Goal: Task Accomplishment & Management: Manage account settings

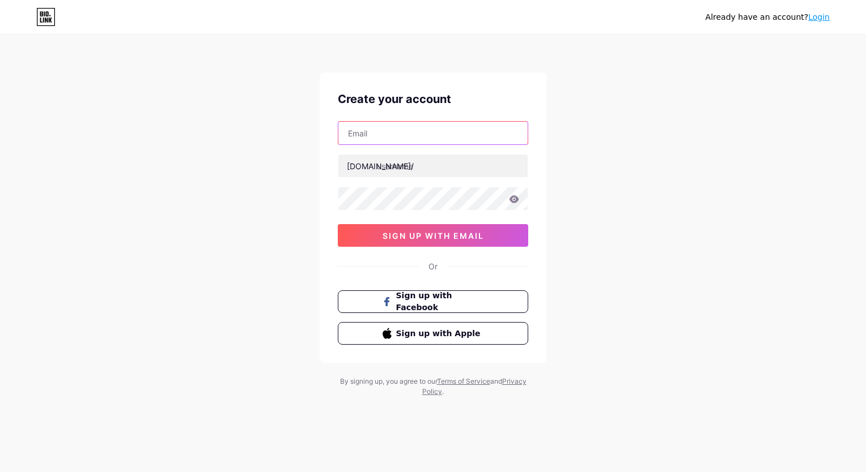
click at [484, 135] on input "text" at bounding box center [432, 133] width 189 height 23
type input "[EMAIL_ADDRESS][DOMAIN_NAME]"
click at [625, 214] on div "Already have an account? Login Create your account [EMAIL_ADDRESS][DOMAIN_NAME]…" at bounding box center [433, 216] width 866 height 433
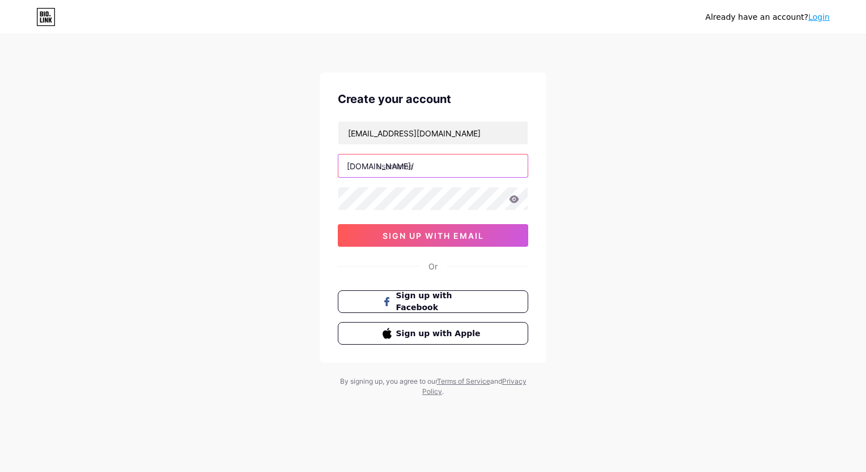
click at [482, 167] on input "text" at bounding box center [432, 166] width 189 height 23
type input "jeanfra58"
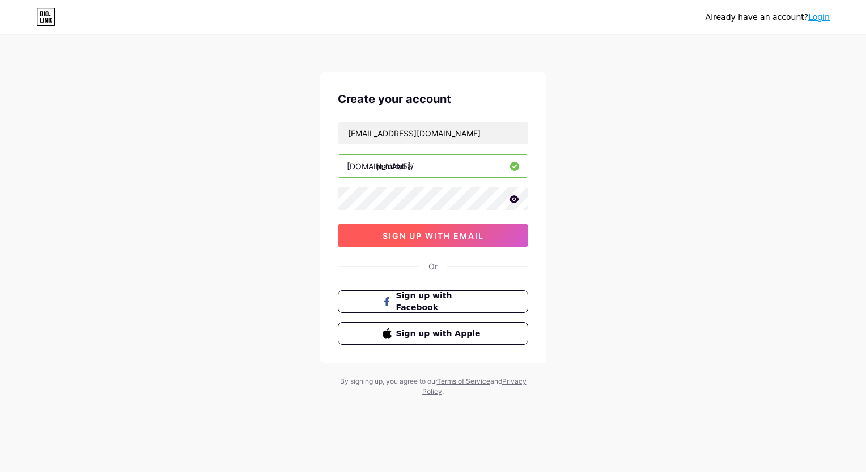
click at [502, 242] on button "sign up with email" at bounding box center [433, 235] width 190 height 23
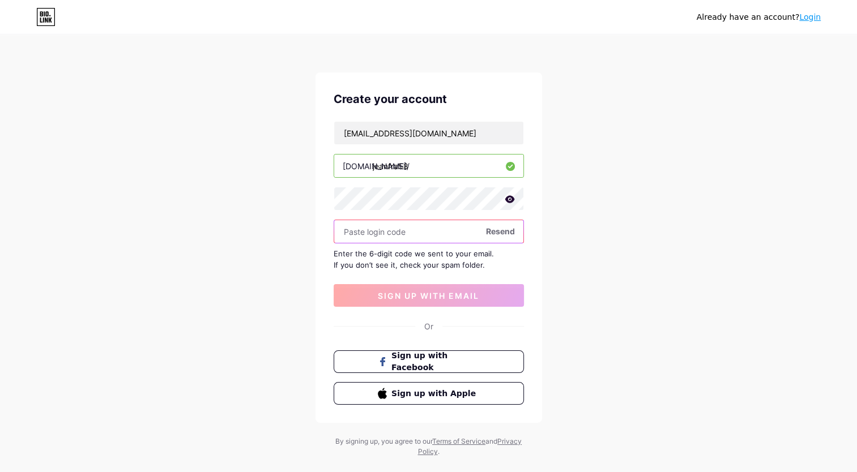
click at [387, 231] on input "text" at bounding box center [428, 231] width 189 height 23
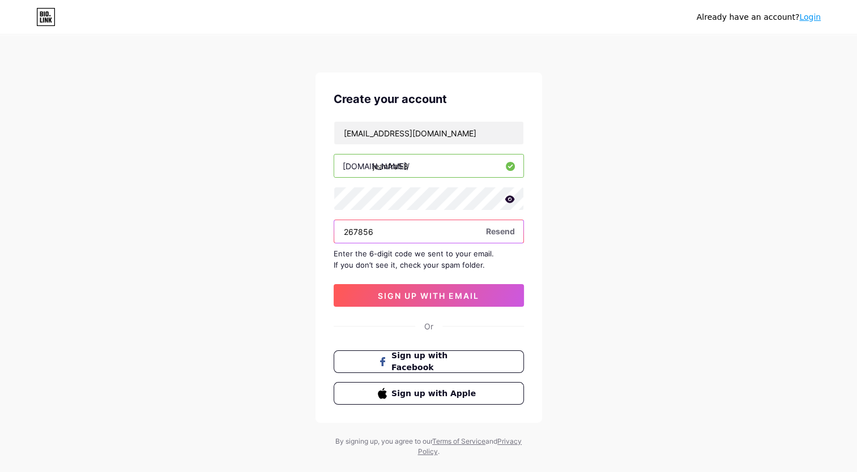
type input "267856"
click at [485, 299] on button "sign up with email" at bounding box center [429, 295] width 190 height 23
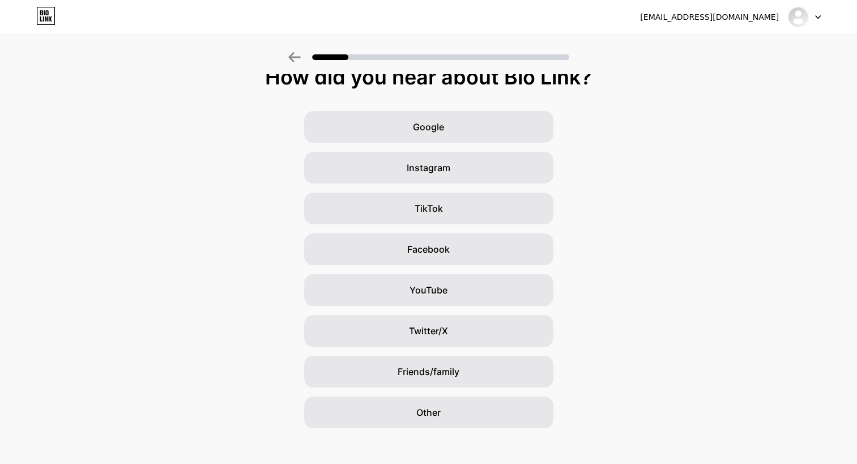
scroll to position [23, 0]
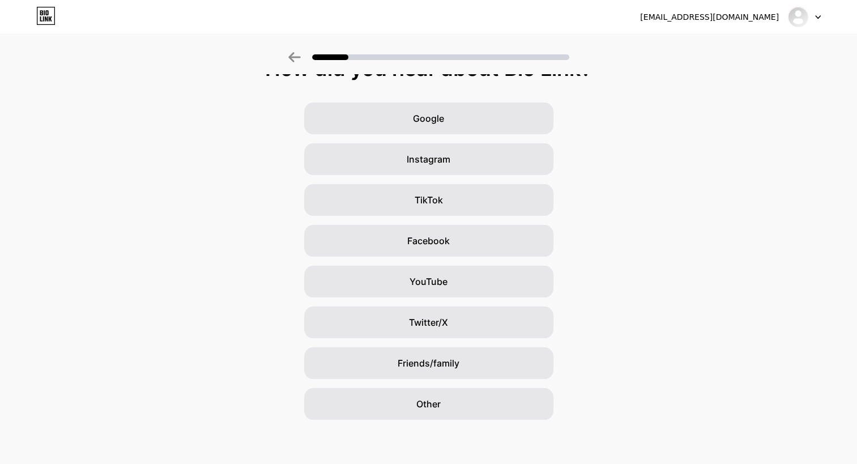
click at [506, 286] on div "YouTube" at bounding box center [428, 282] width 249 height 32
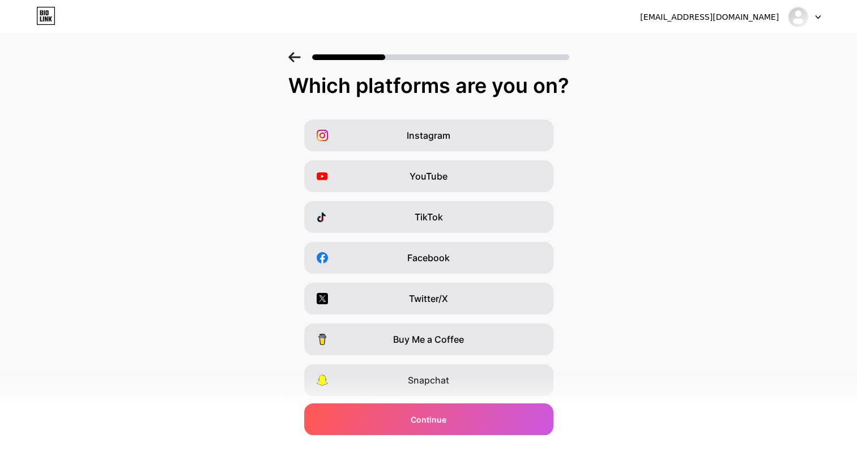
scroll to position [3, 0]
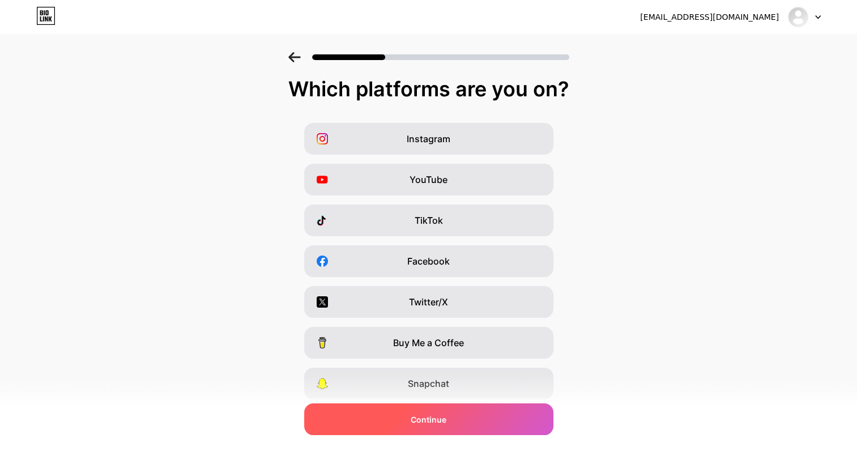
click at [496, 425] on div "Continue" at bounding box center [428, 419] width 249 height 32
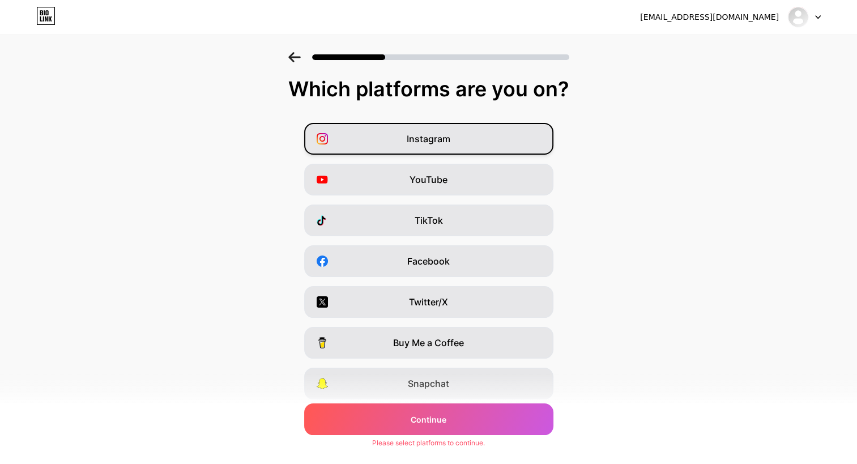
click at [525, 131] on div "Instagram" at bounding box center [428, 139] width 249 height 32
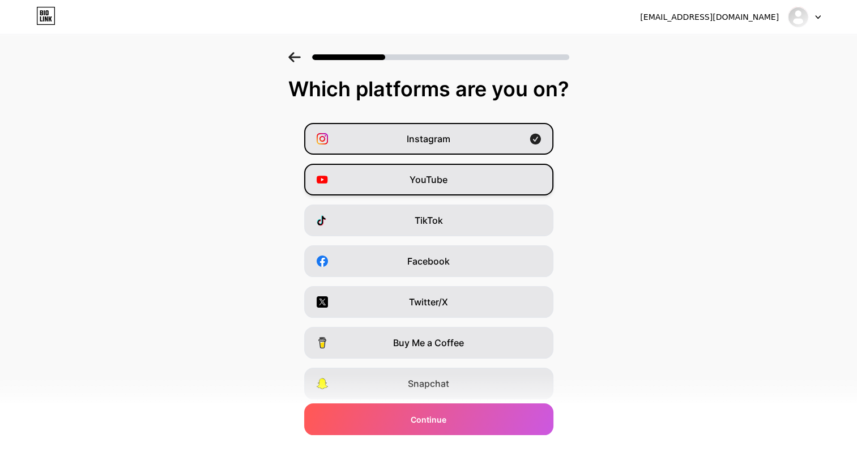
click at [504, 188] on div "YouTube" at bounding box center [428, 180] width 249 height 32
click at [536, 183] on icon at bounding box center [535, 179] width 11 height 11
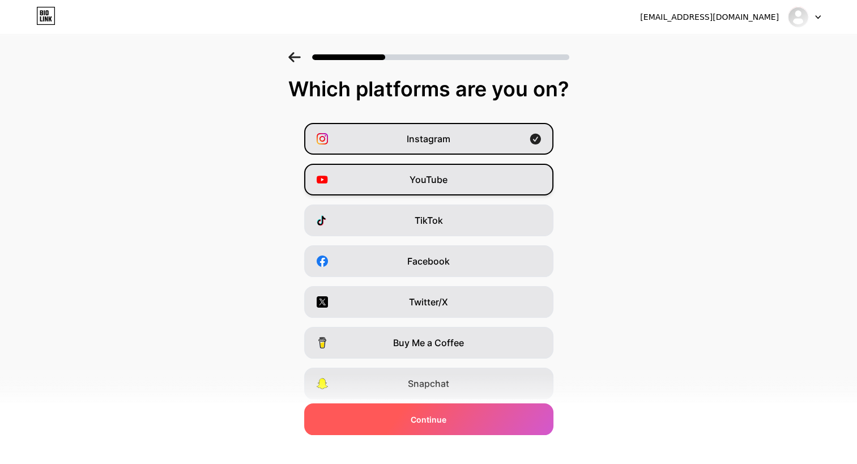
click at [466, 419] on div "Continue" at bounding box center [428, 419] width 249 height 32
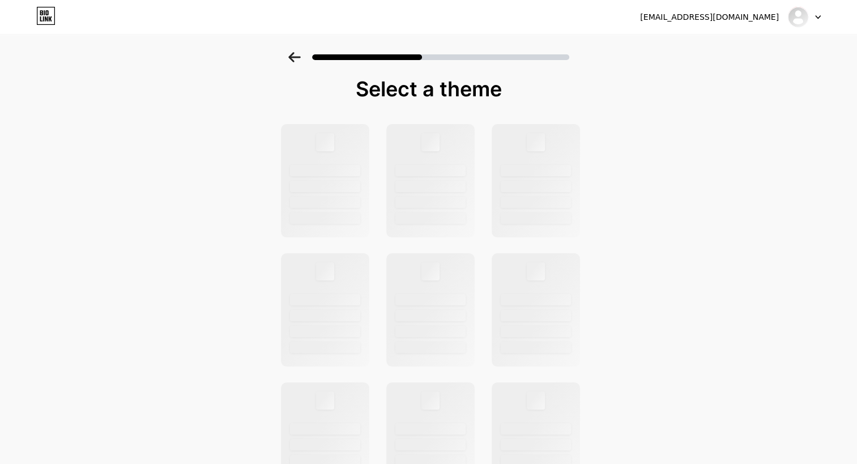
scroll to position [0, 0]
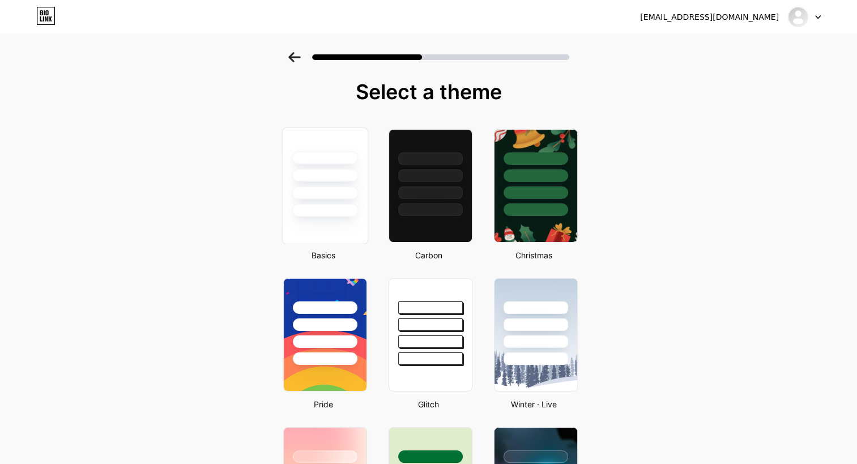
click at [348, 207] on div at bounding box center [325, 210] width 66 height 13
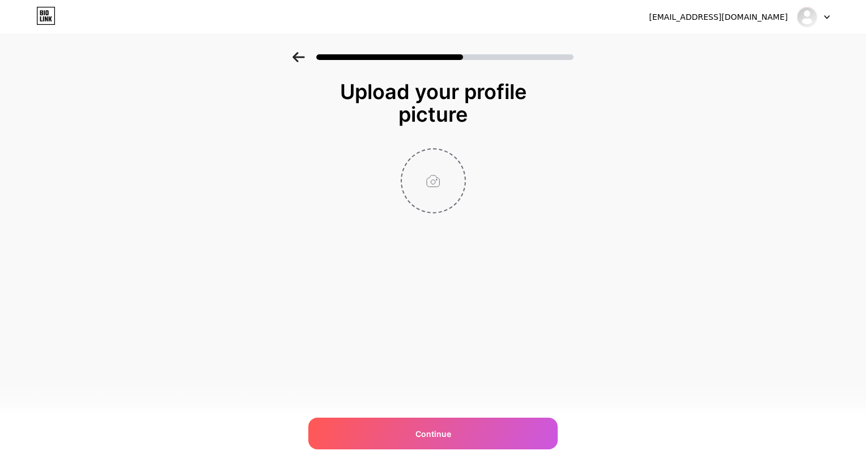
click at [449, 186] on input "file" at bounding box center [433, 181] width 63 height 63
type input "C:\fakepath\Screenshot [DATE] 175749.png"
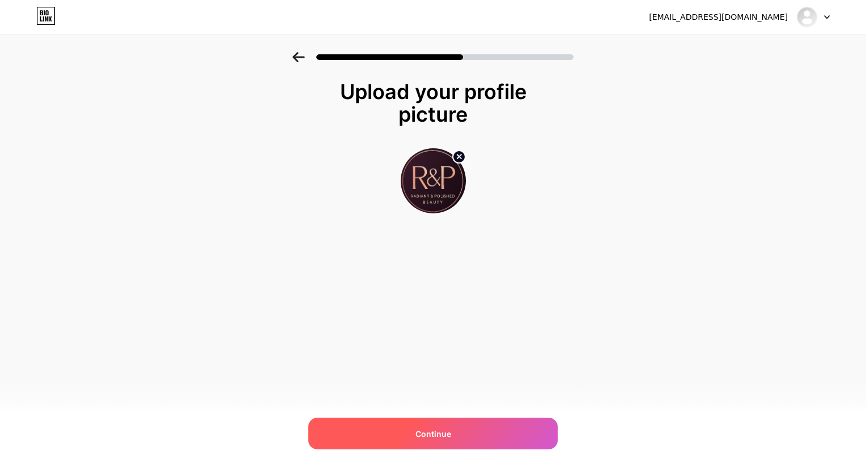
click at [428, 434] on span "Continue" at bounding box center [433, 434] width 36 height 12
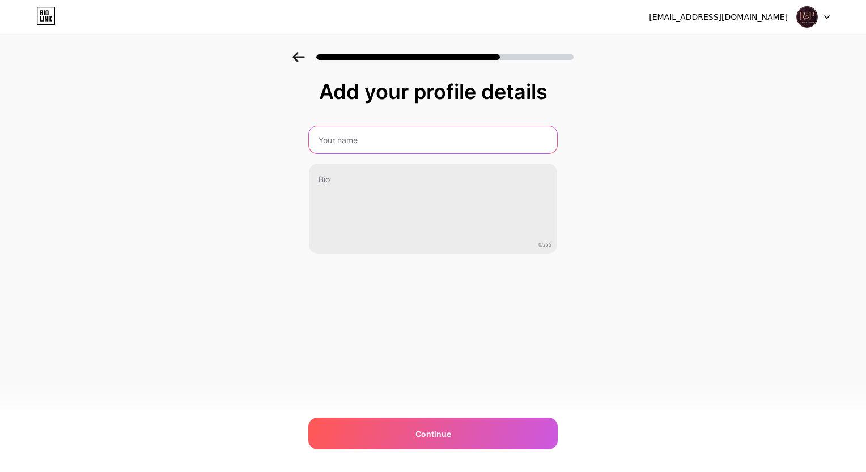
click at [473, 138] on input "text" at bounding box center [433, 139] width 248 height 27
type input "Radiant & Polished | Beauty"
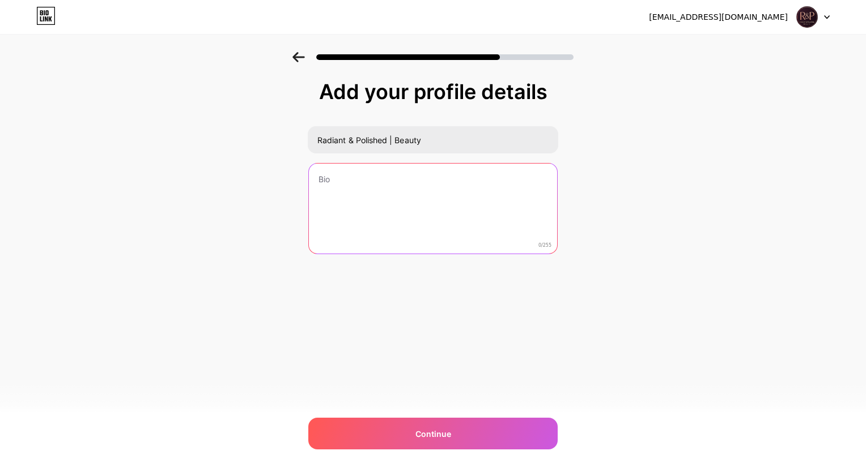
click at [365, 190] on textarea at bounding box center [433, 209] width 248 height 91
paste textarea "Radiant & Polished | Beauty helps you feel confident with simple, science-infor…"
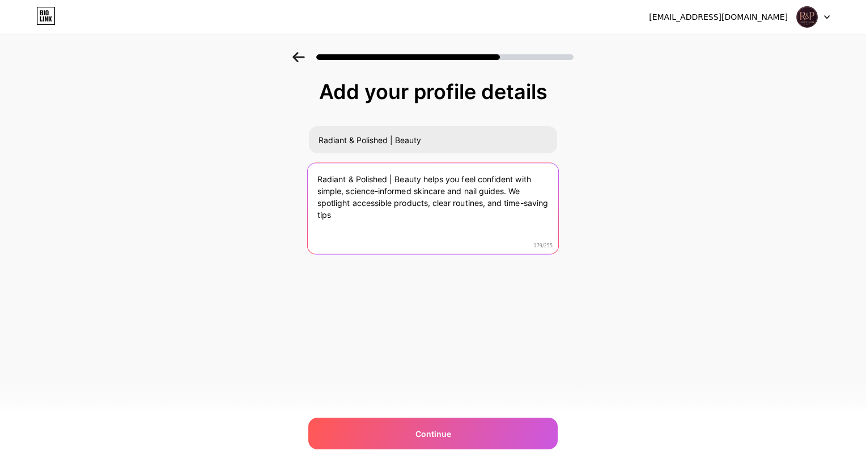
type textarea "Radiant & Polished | Beauty helps you feel confident with simple, science-infor…"
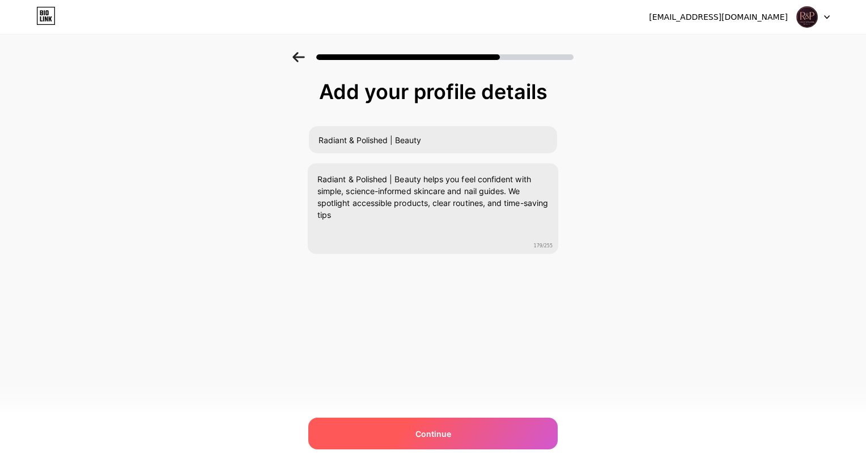
click at [465, 442] on div "Continue" at bounding box center [432, 434] width 249 height 32
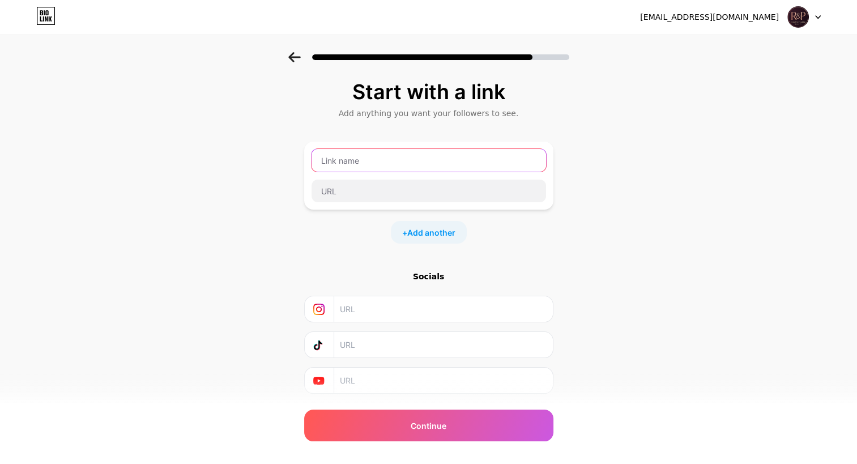
click at [525, 160] on input "text" at bounding box center [429, 160] width 235 height 23
click at [347, 202] on div at bounding box center [428, 176] width 249 height 68
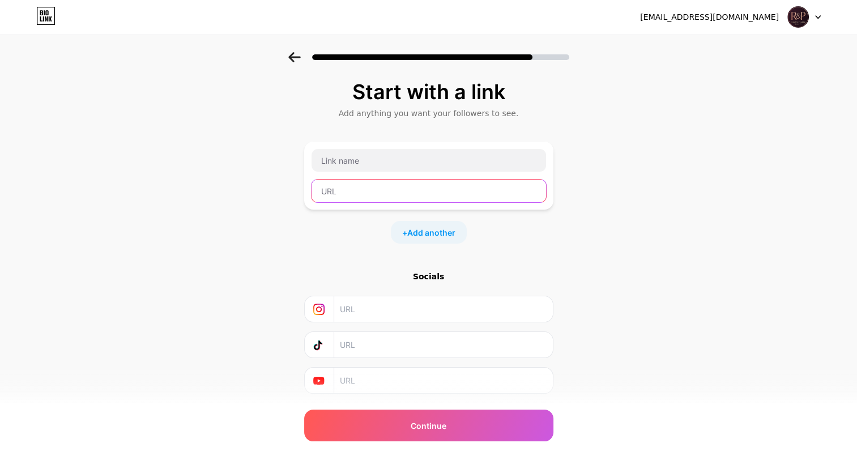
click at [351, 195] on input "text" at bounding box center [429, 191] width 235 height 23
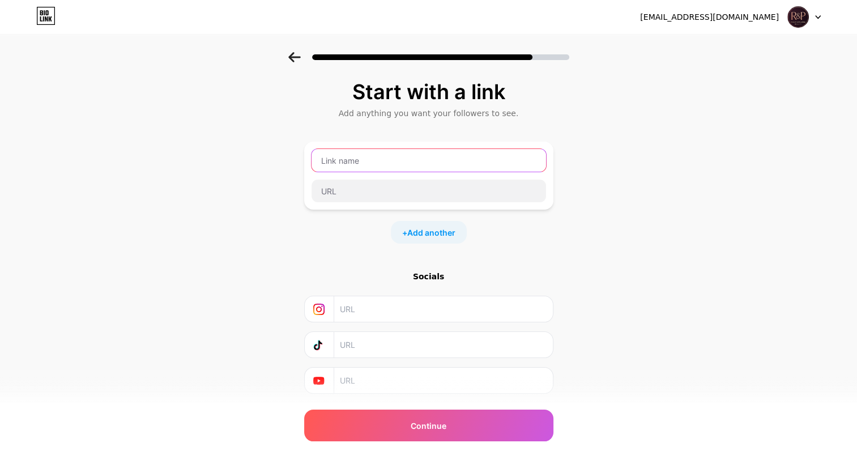
click at [381, 159] on input "text" at bounding box center [429, 160] width 235 height 23
paste input "[URL][DOMAIN_NAME]"
click at [416, 170] on input "[URL][DOMAIN_NAME]" at bounding box center [429, 160] width 235 height 23
type input "[URL][DOMAIN_NAME]"
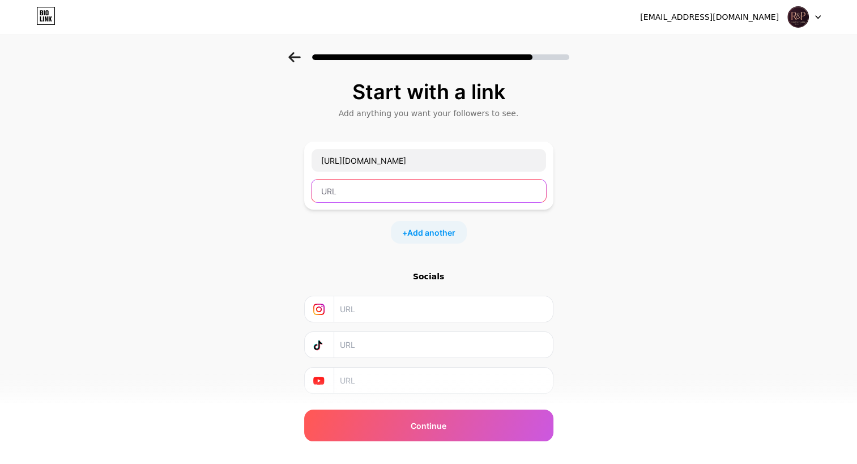
click at [370, 192] on input "text" at bounding box center [429, 191] width 235 height 23
paste input "[URL][DOMAIN_NAME]"
type input "[URL][DOMAIN_NAME]"
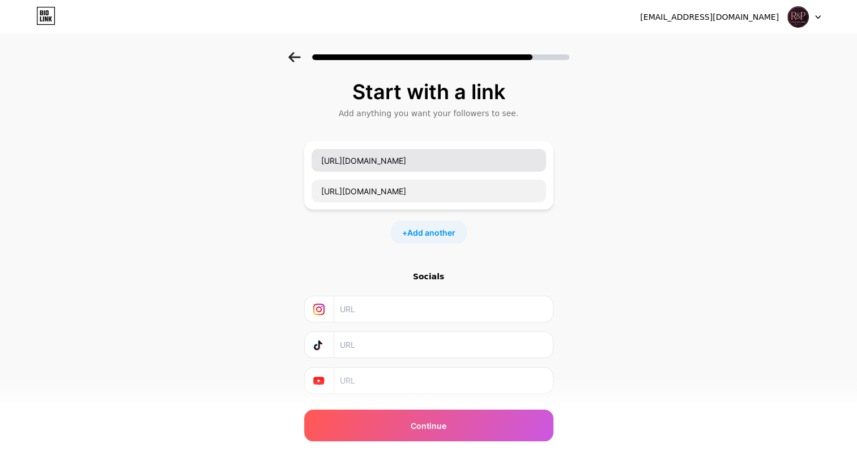
click at [522, 160] on input "[URL][DOMAIN_NAME]" at bounding box center [429, 160] width 235 height 23
type input "h"
type input "Appanail"
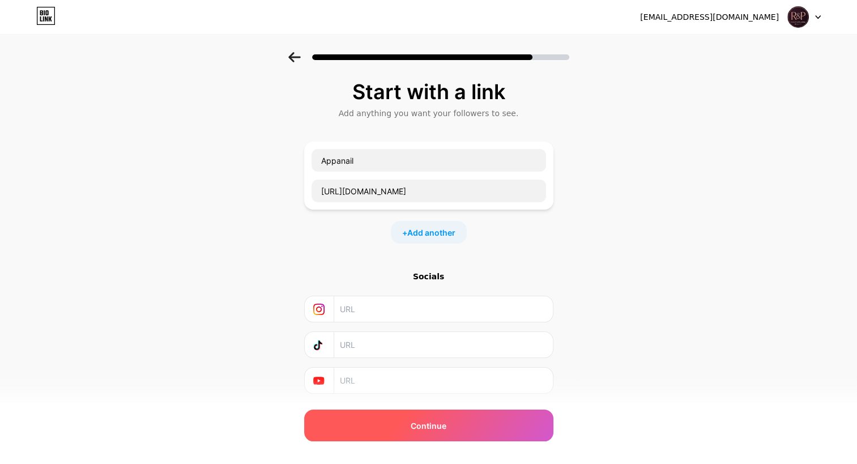
click at [419, 419] on div "Continue" at bounding box center [428, 426] width 249 height 32
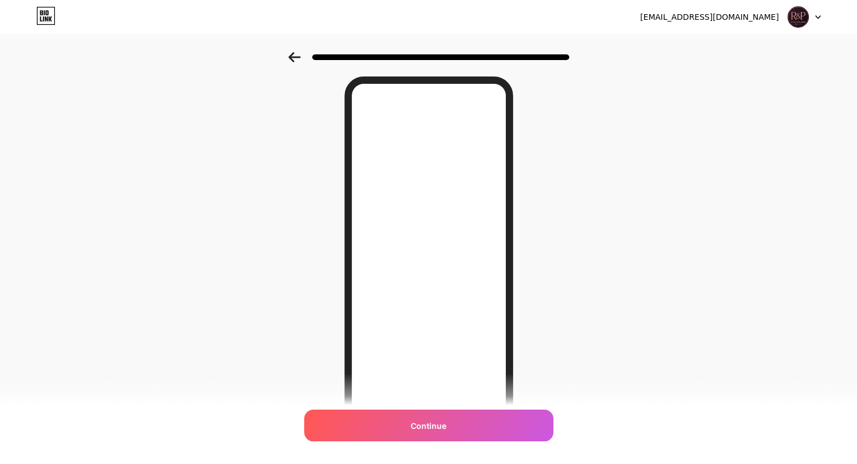
scroll to position [41, 0]
click at [538, 428] on div "Continue" at bounding box center [428, 426] width 249 height 32
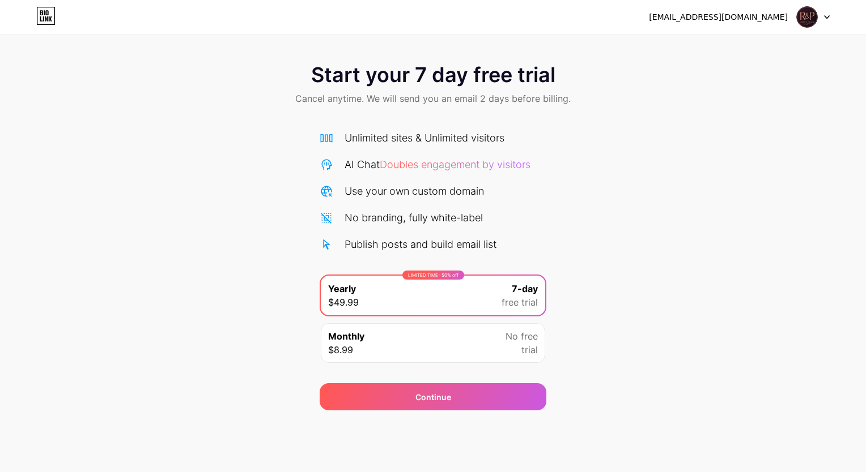
click at [465, 399] on div "Continue" at bounding box center [433, 397] width 227 height 27
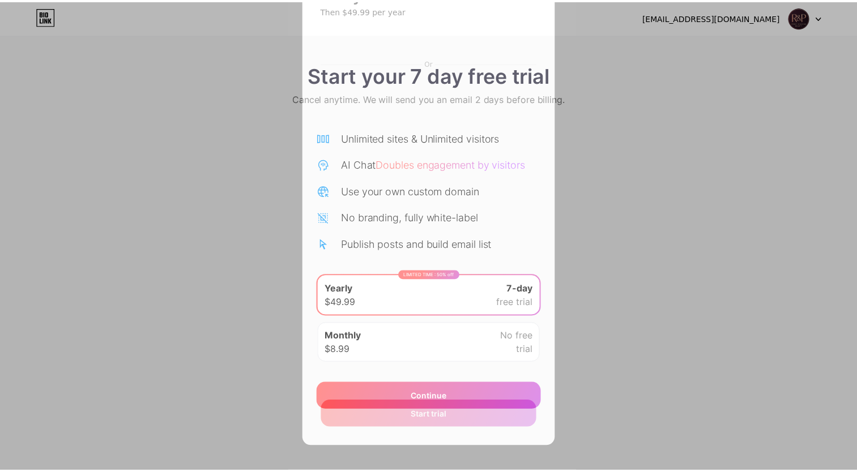
scroll to position [57, 0]
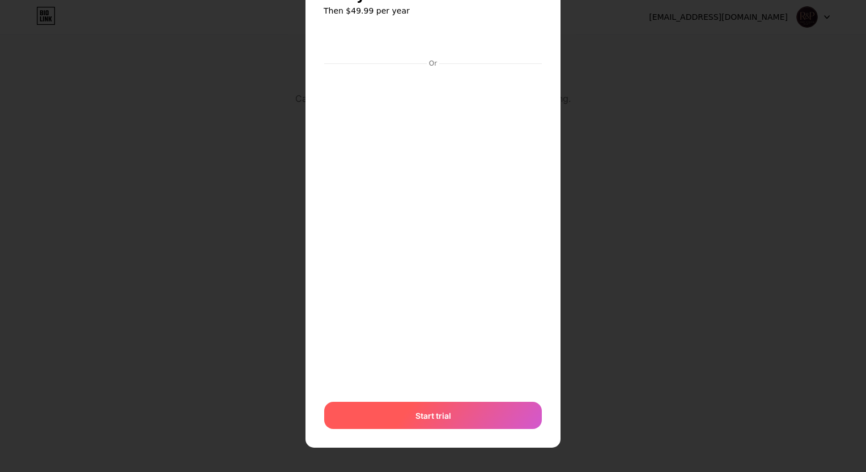
click at [452, 420] on div "Start trial" at bounding box center [433, 415] width 218 height 27
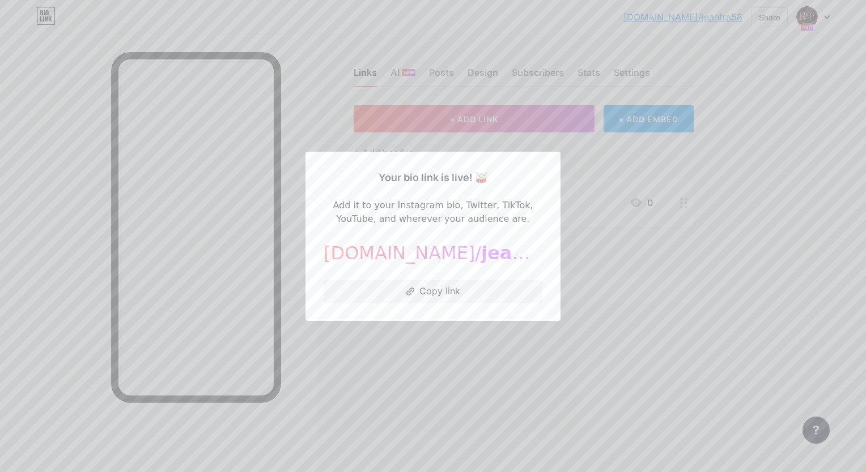
click at [535, 396] on div at bounding box center [433, 236] width 866 height 472
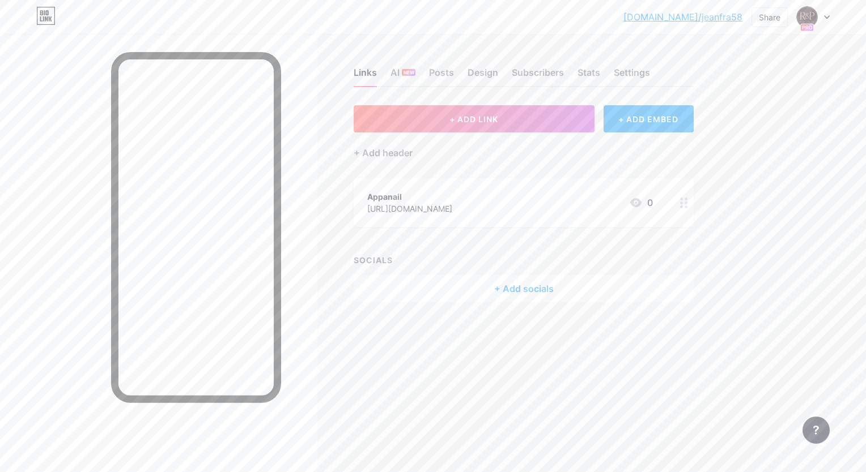
click at [480, 78] on div "Design" at bounding box center [482, 76] width 31 height 20
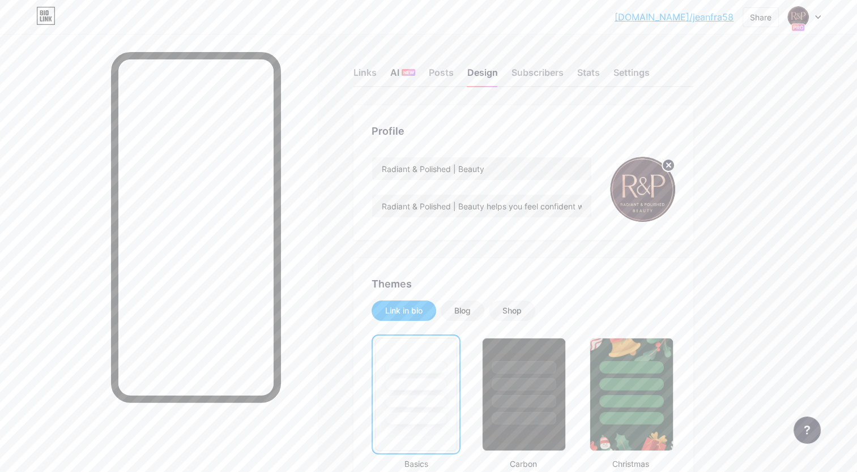
click at [402, 83] on div "AI NEW" at bounding box center [402, 76] width 25 height 20
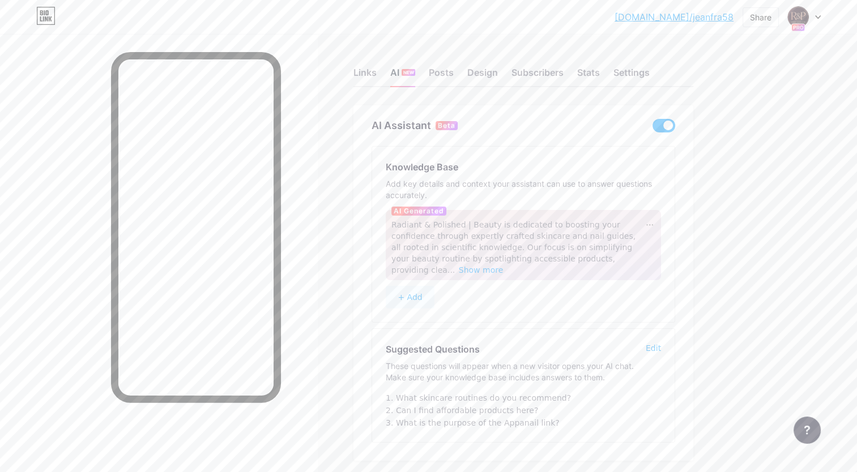
click at [493, 76] on div "Design" at bounding box center [482, 76] width 31 height 20
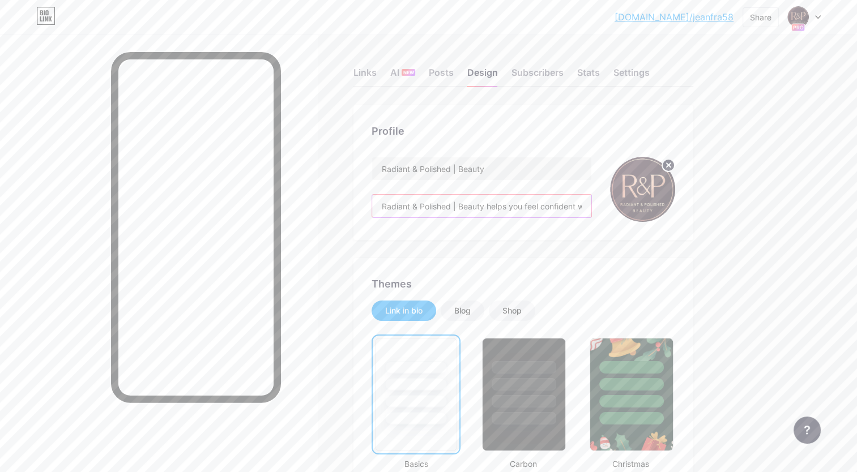
click at [489, 202] on input "Radiant & Polished | Beauty helps you feel confident with simple, science-infor…" at bounding box center [481, 206] width 219 height 23
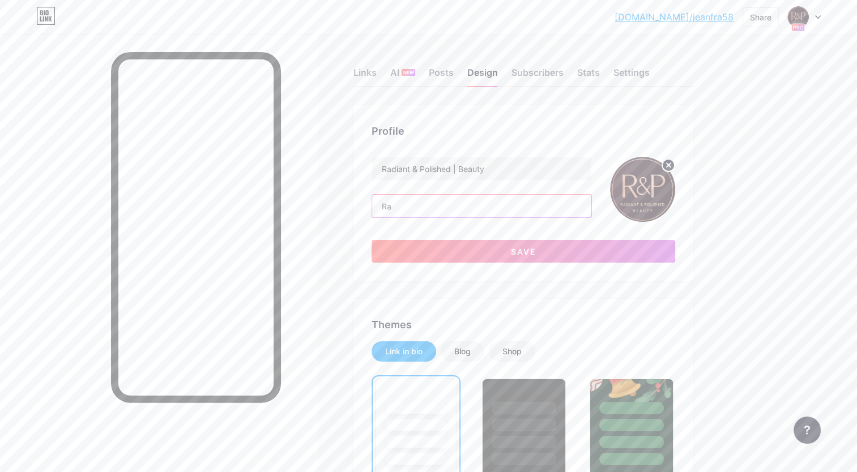
type input "R"
click at [557, 206] on input ""This page includes affiliate links-I may earn a commission if you purchase thr…" at bounding box center [481, 206] width 219 height 23
type input "This page includes affiliate links-I may earn a commission if you purchase thro…"
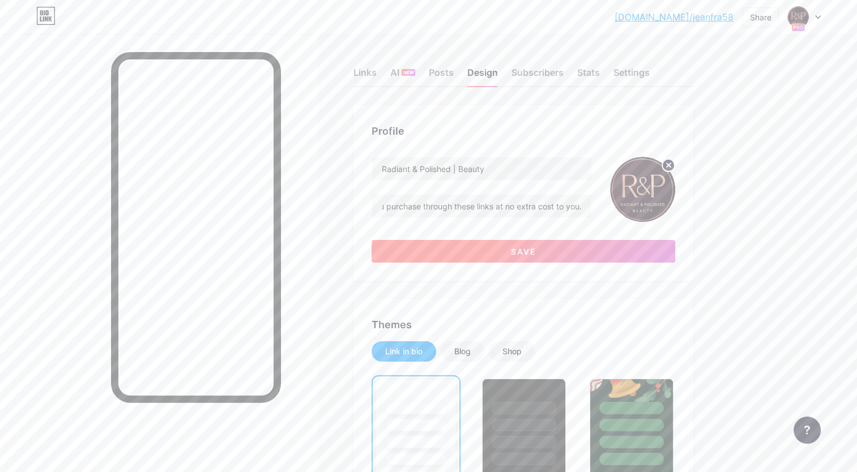
click at [641, 253] on button "Save" at bounding box center [524, 251] width 304 height 23
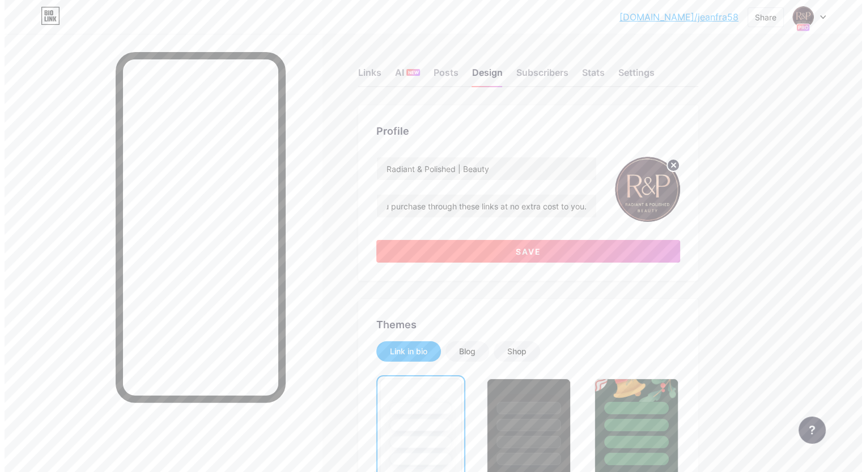
scroll to position [0, 0]
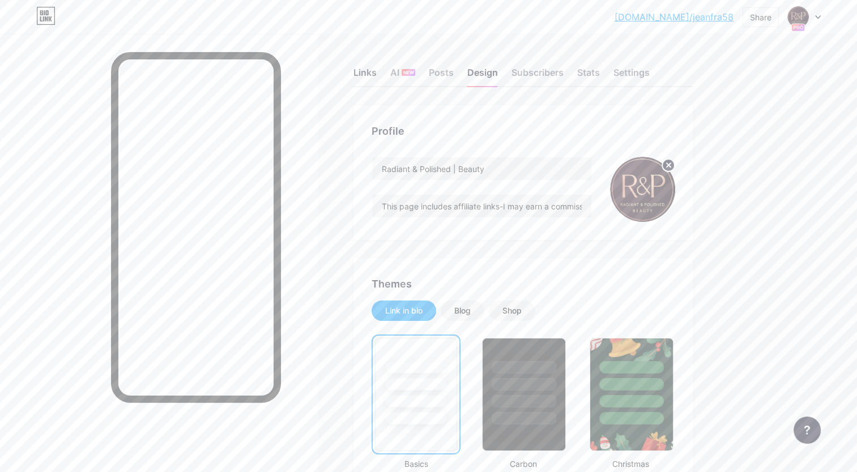
click at [365, 79] on div "Links" at bounding box center [364, 76] width 23 height 20
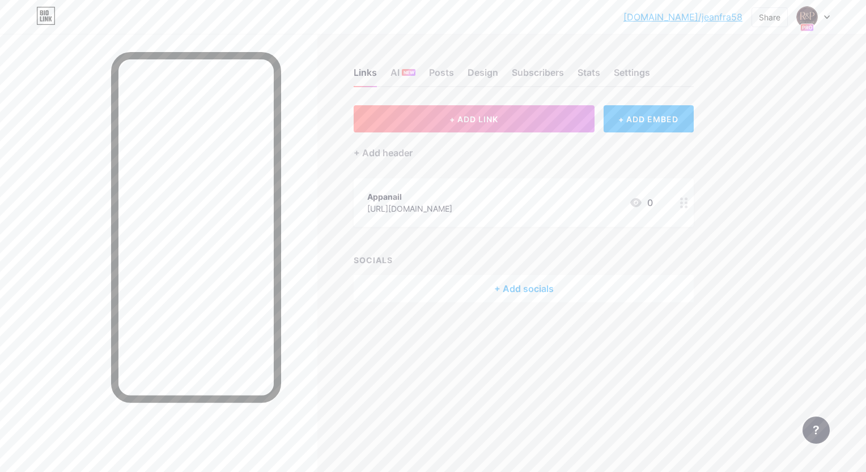
click at [682, 203] on circle at bounding box center [681, 203] width 3 height 3
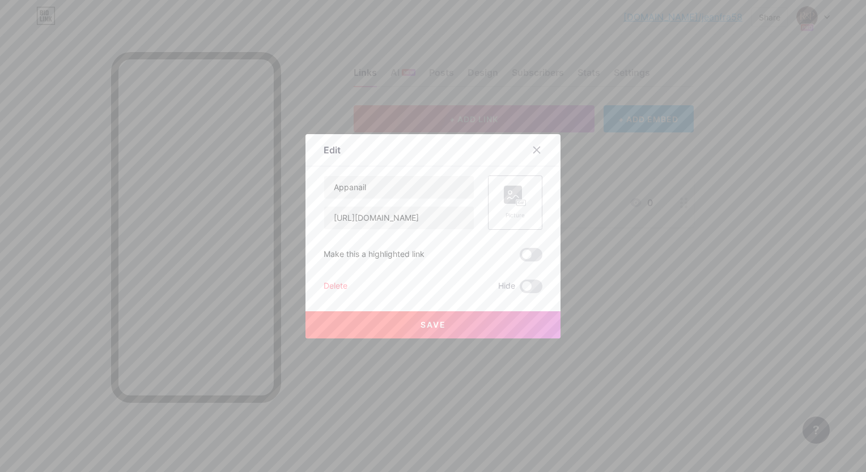
click at [518, 198] on rect at bounding box center [513, 195] width 18 height 18
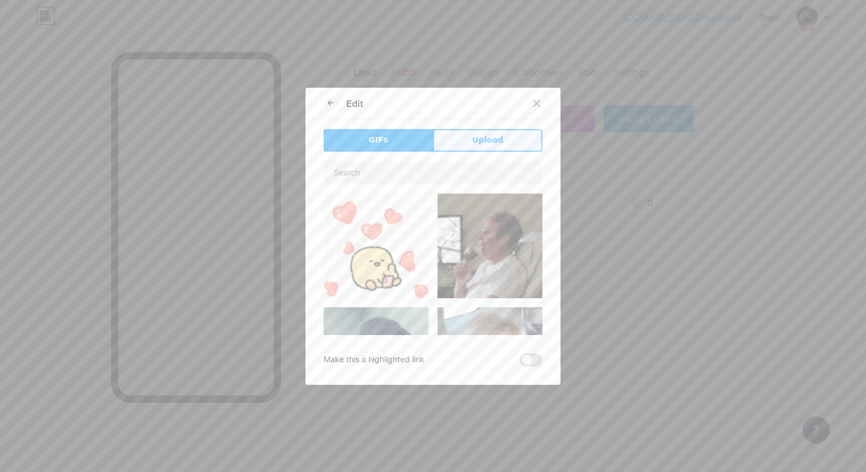
click at [458, 146] on button "Upload" at bounding box center [487, 140] width 109 height 23
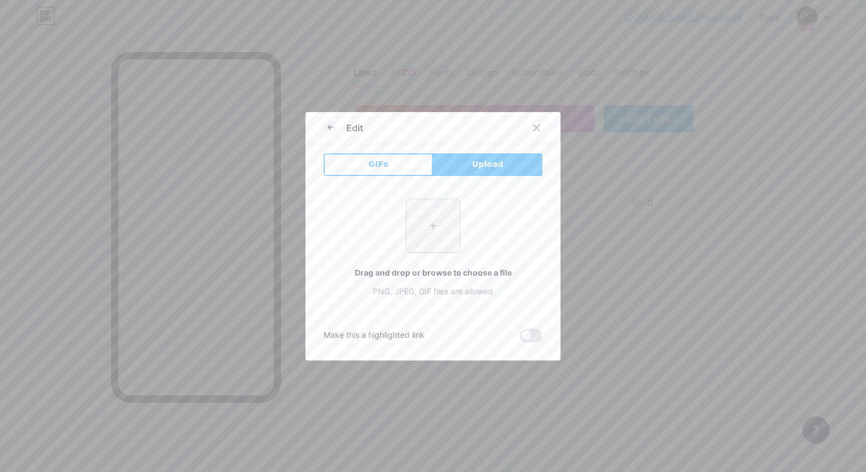
click at [428, 230] on input "file" at bounding box center [432, 225] width 53 height 53
type input "C:\fakepath\Screenshot [DATE] 190951.png"
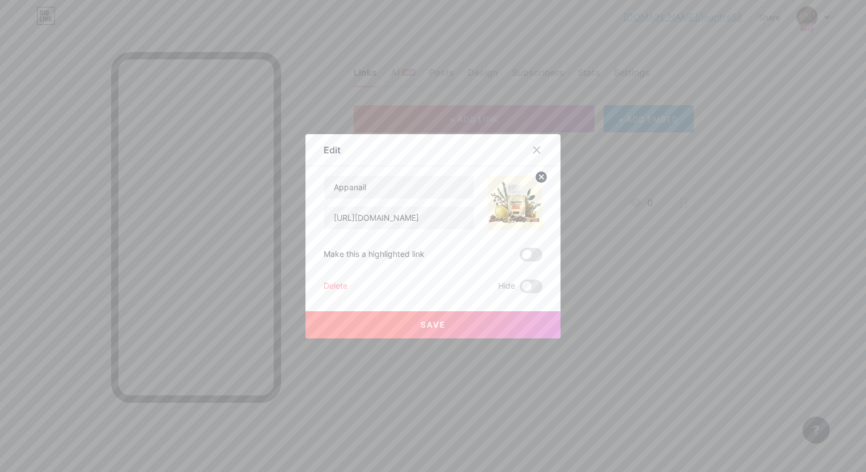
click at [437, 329] on span "Save" at bounding box center [432, 325] width 25 height 10
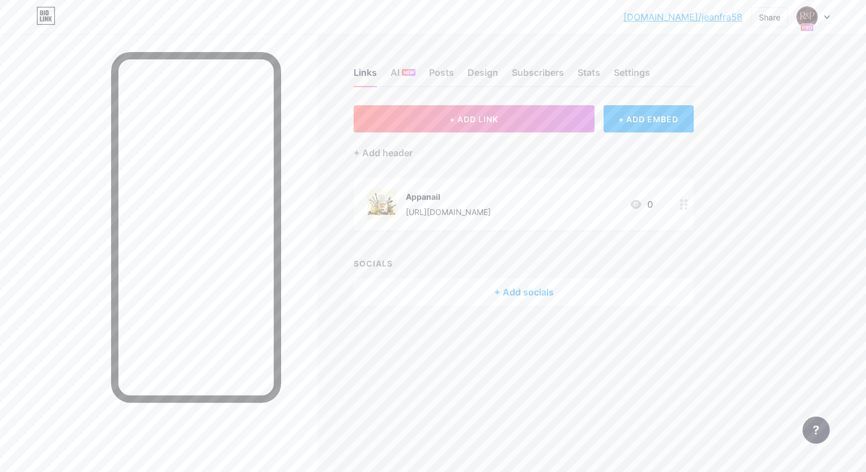
click at [470, 208] on div "[URL][DOMAIN_NAME]" at bounding box center [448, 212] width 85 height 12
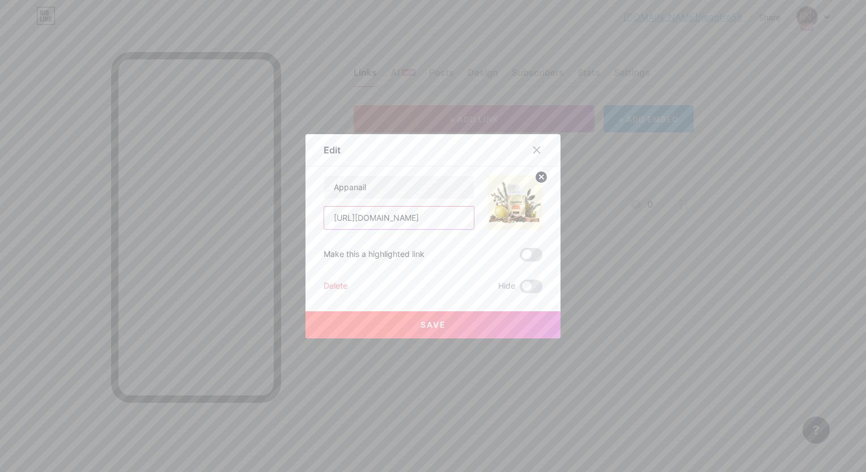
scroll to position [0, 80]
drag, startPoint x: 330, startPoint y: 214, endPoint x: 516, endPoint y: 241, distance: 187.2
click at [516, 241] on div "Appanail [URL][DOMAIN_NAME] Make this a highlighted link Delete Hide Save" at bounding box center [432, 235] width 219 height 118
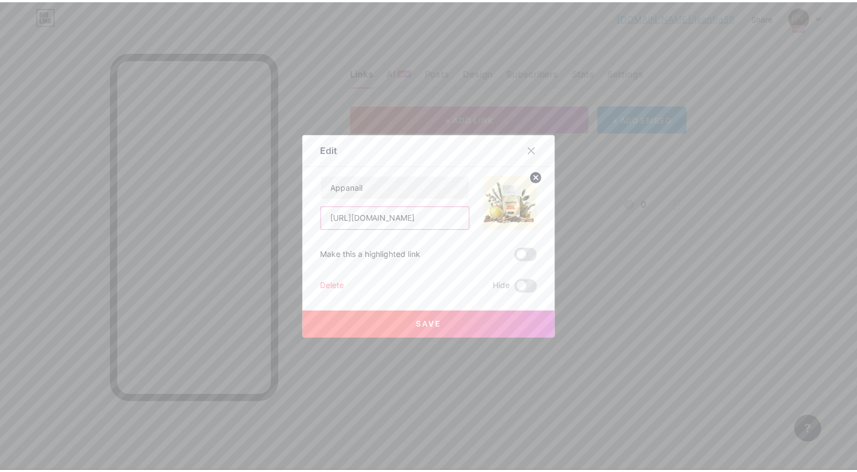
scroll to position [0, 0]
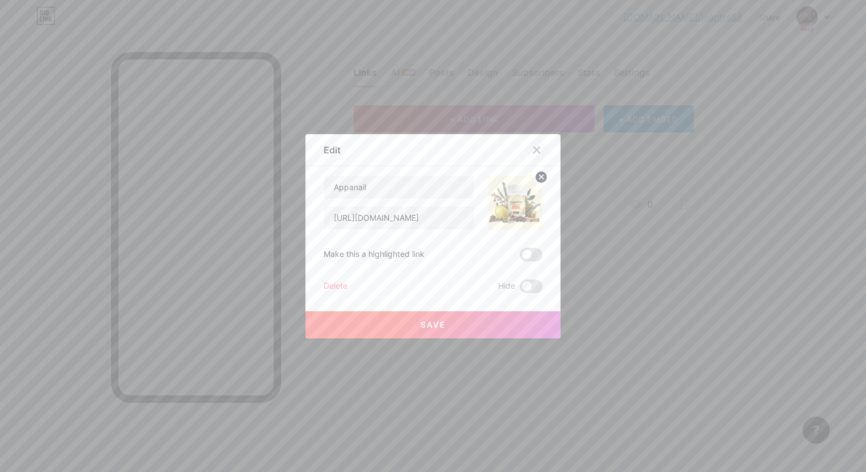
click at [536, 150] on icon at bounding box center [537, 150] width 6 height 6
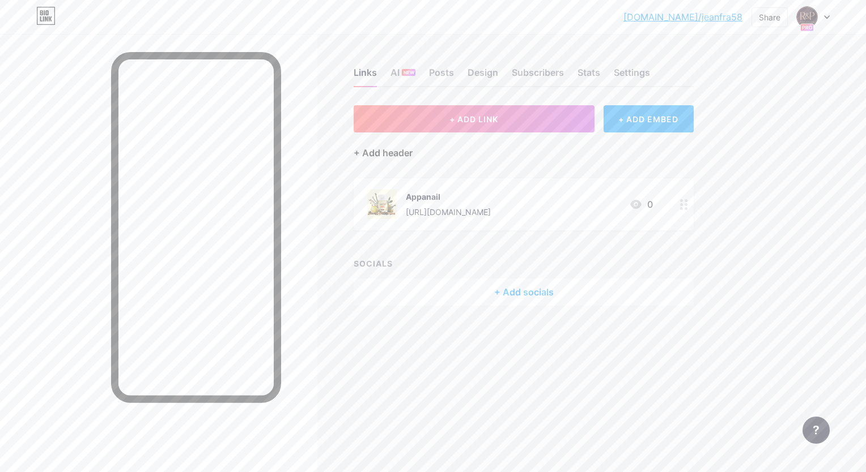
click at [387, 151] on div "+ Add header" at bounding box center [382, 153] width 59 height 14
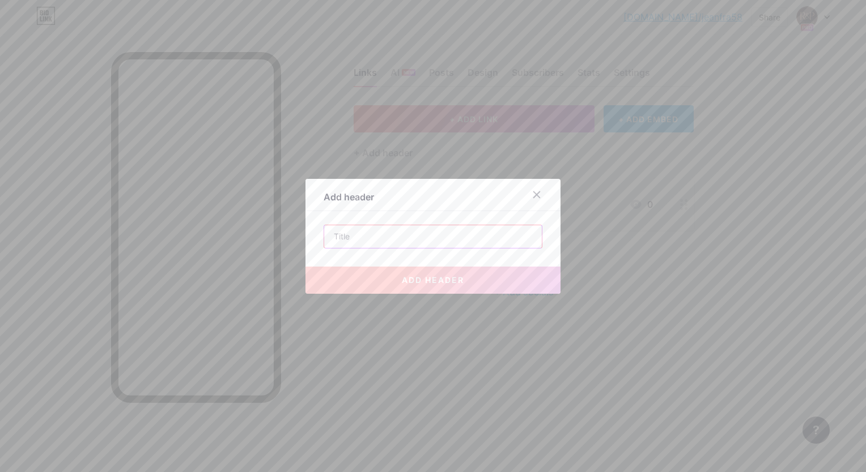
click at [399, 233] on input "text" at bounding box center [433, 236] width 218 height 23
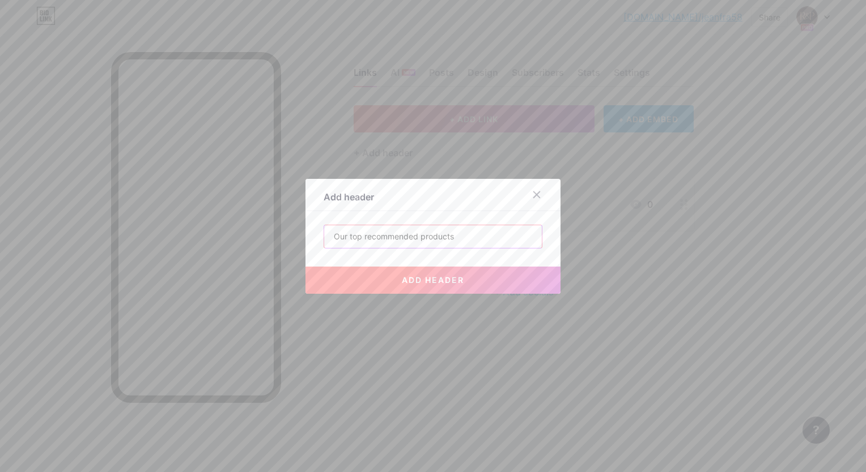
type input "Our top recommended products"
click at [537, 288] on button "add header" at bounding box center [432, 280] width 255 height 27
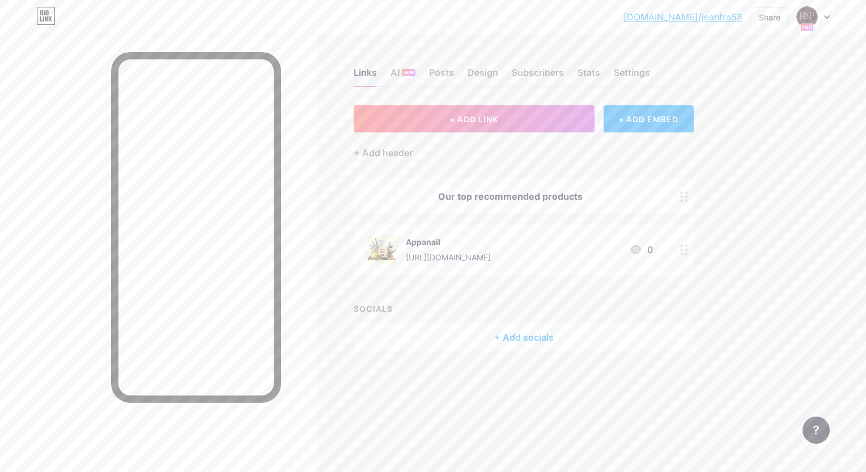
click at [594, 197] on div "Our top recommended products" at bounding box center [510, 197] width 286 height 14
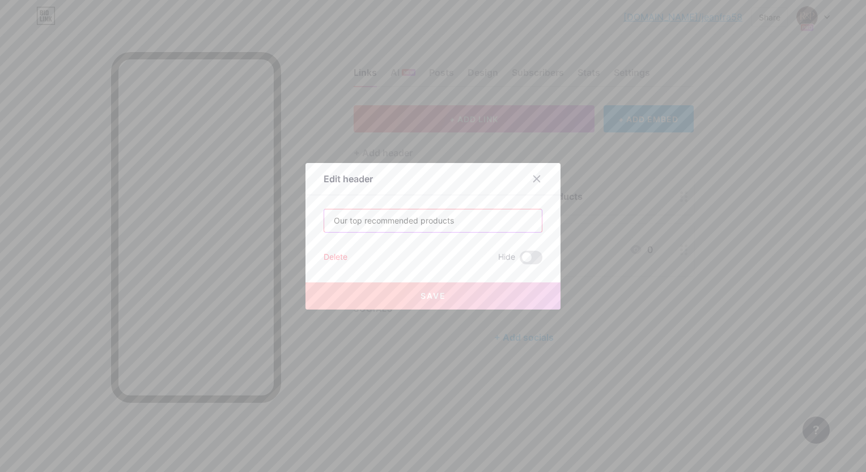
click at [445, 216] on input "Our top recommended products" at bounding box center [433, 221] width 218 height 23
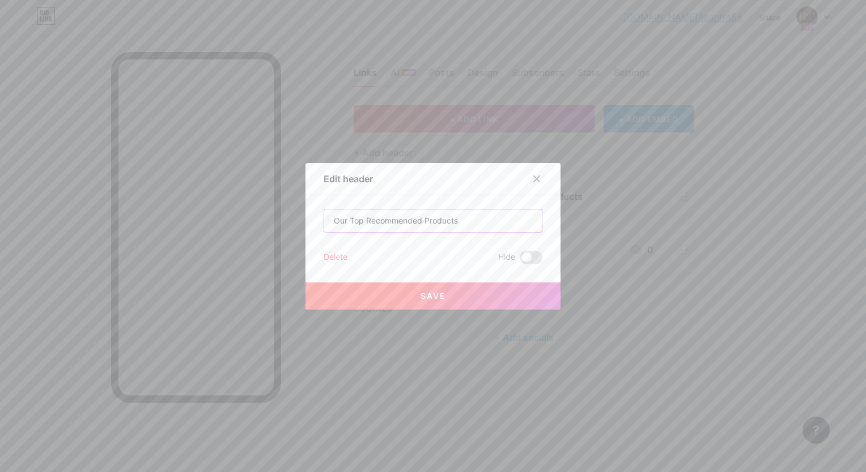
type input "Our Top Recommended Products"
click at [503, 295] on button "Save" at bounding box center [432, 296] width 255 height 27
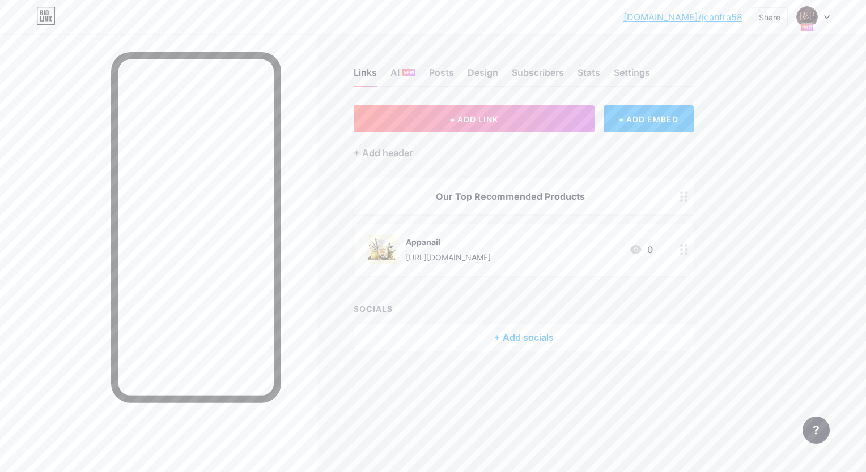
click at [692, 17] on link "[DOMAIN_NAME]/jeanfra58" at bounding box center [682, 17] width 119 height 14
click at [483, 71] on div "Design" at bounding box center [482, 76] width 31 height 20
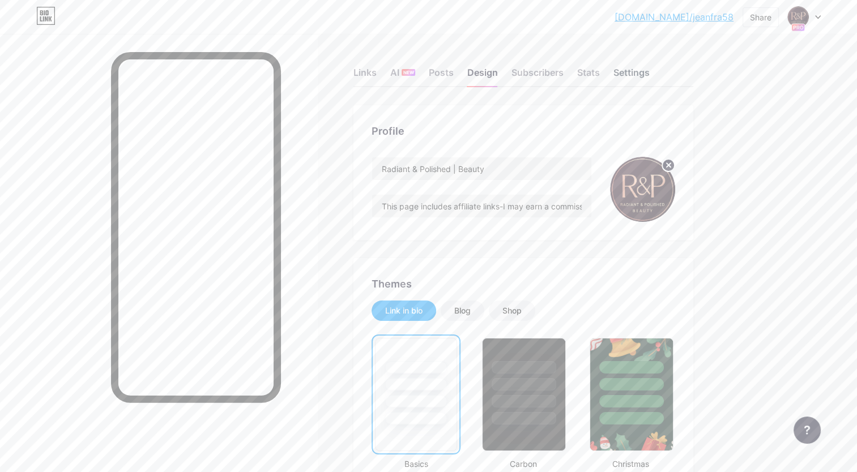
click at [624, 80] on div "Settings" at bounding box center [632, 76] width 36 height 20
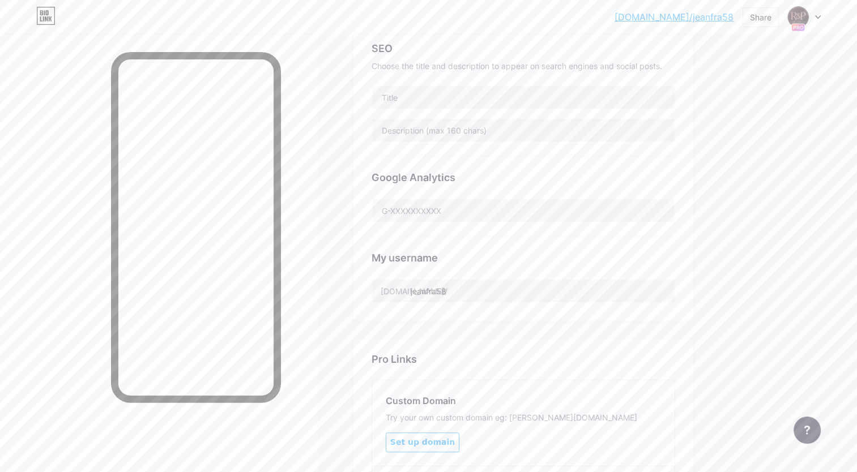
scroll to position [324, 0]
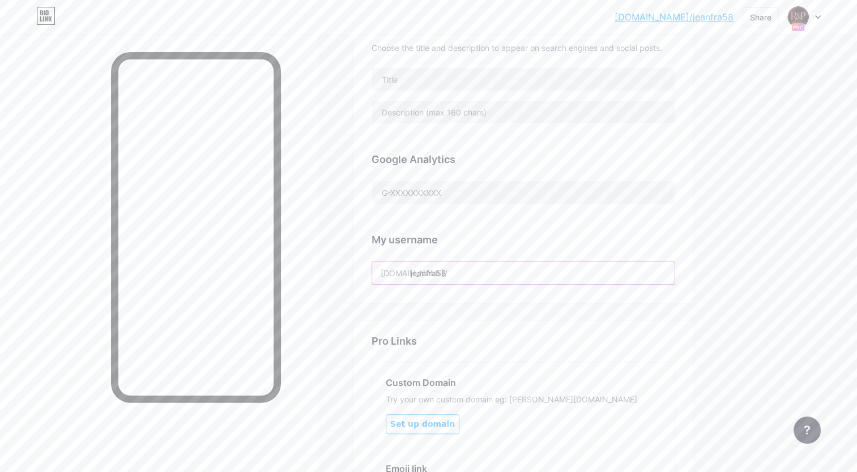
click at [557, 275] on input "jeanfra58" at bounding box center [523, 273] width 303 height 23
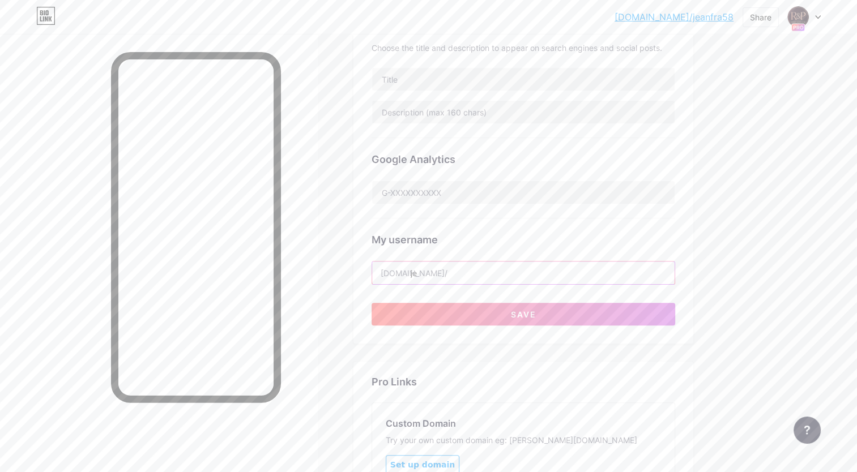
type input "j"
type input "r"
type input "A"
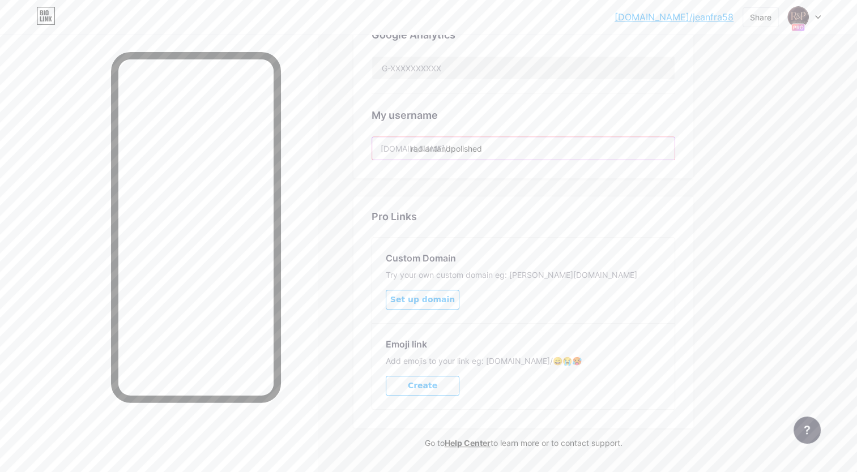
scroll to position [479, 0]
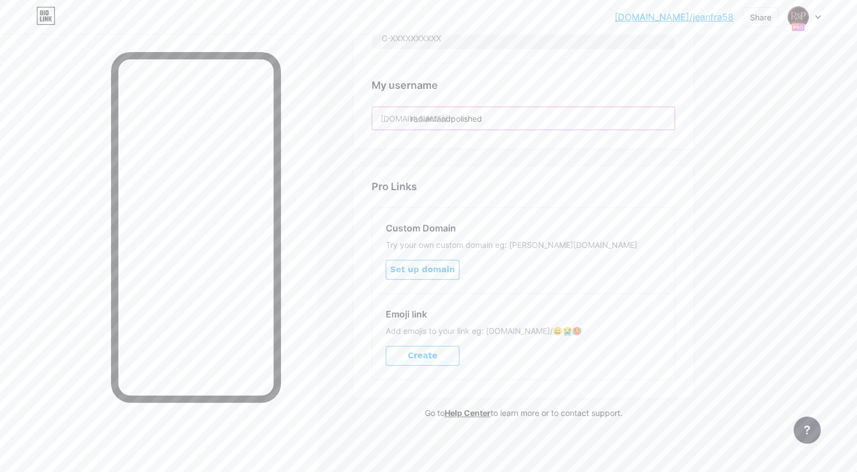
type input "radiantandpolished"
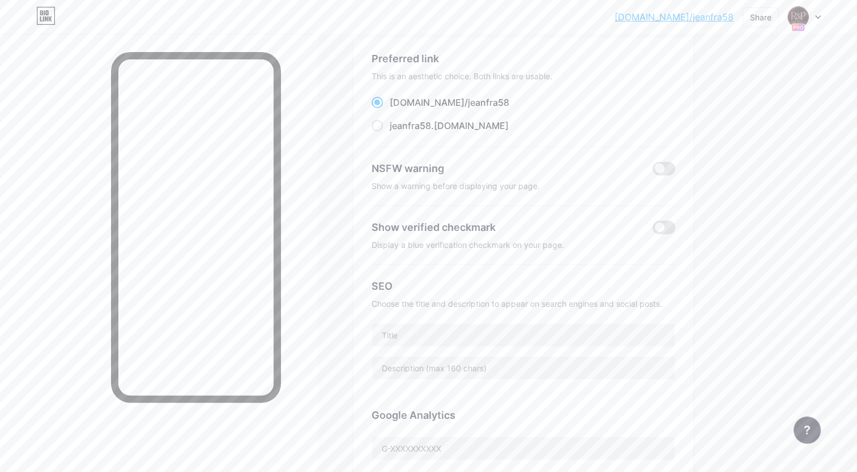
scroll to position [0, 0]
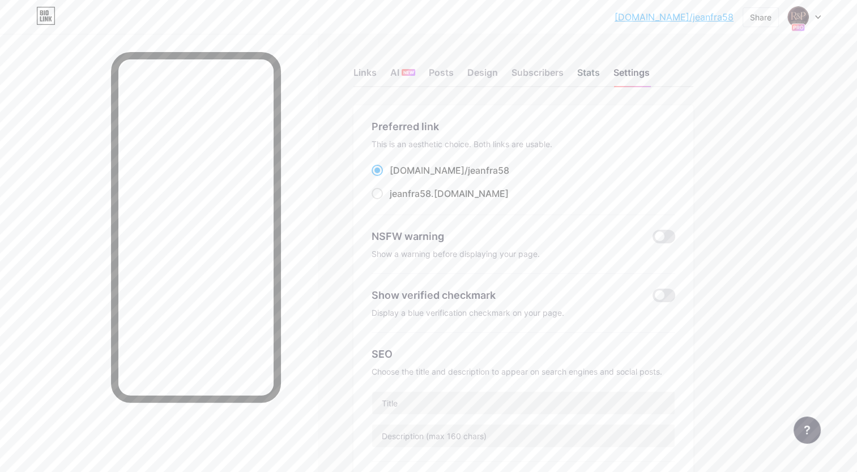
click at [586, 71] on div "Stats" at bounding box center [588, 76] width 23 height 20
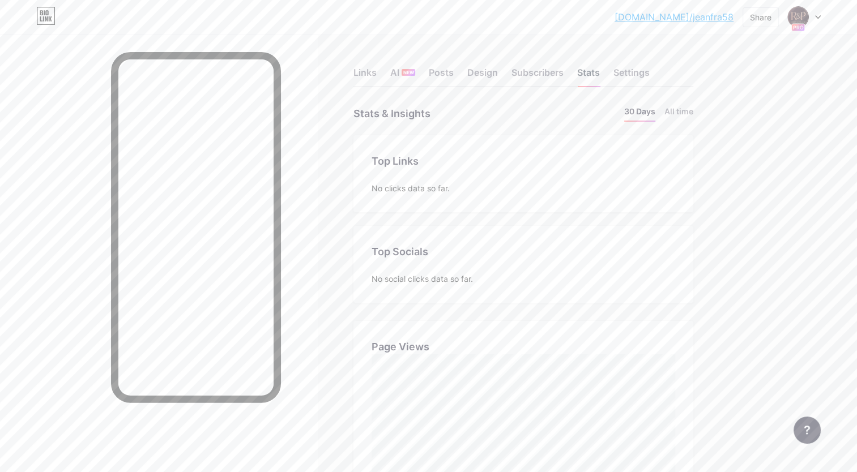
scroll to position [472, 857]
click at [646, 77] on div "Settings" at bounding box center [632, 76] width 36 height 20
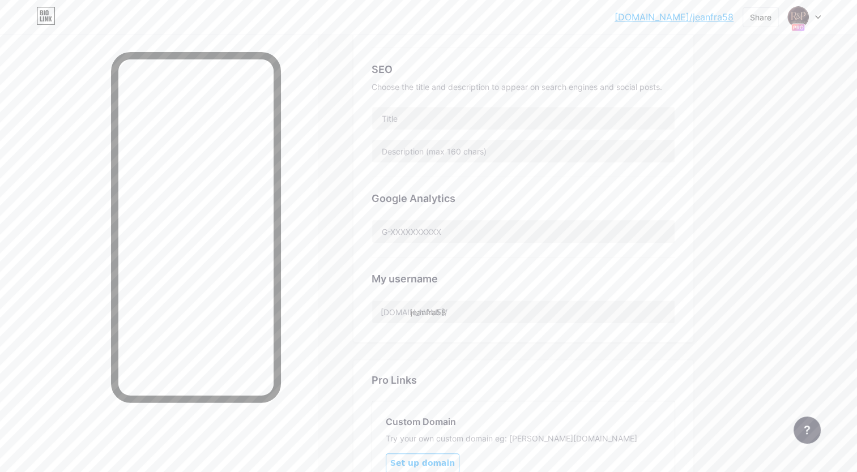
scroll to position [279, 0]
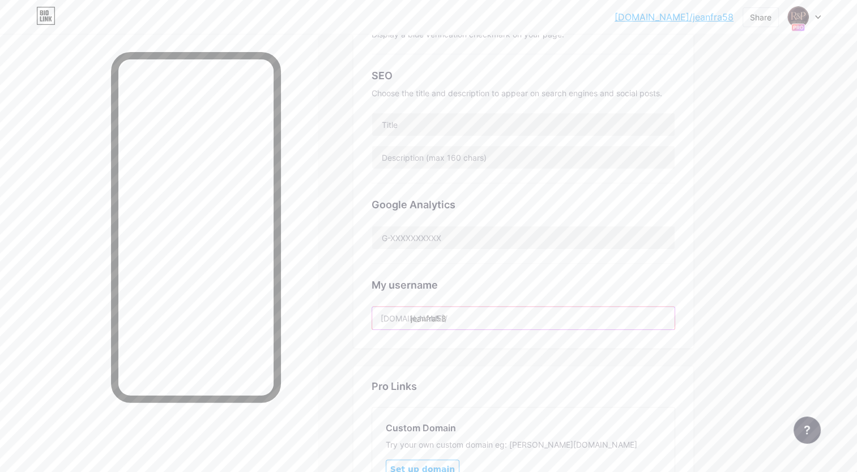
click at [521, 317] on input "jeanfra58" at bounding box center [523, 318] width 303 height 23
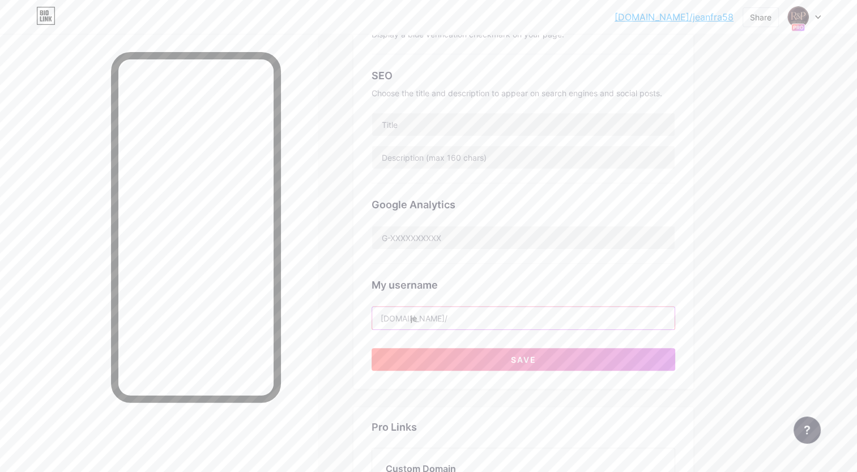
type input "j"
type input "p"
type input "radiantandpolished"
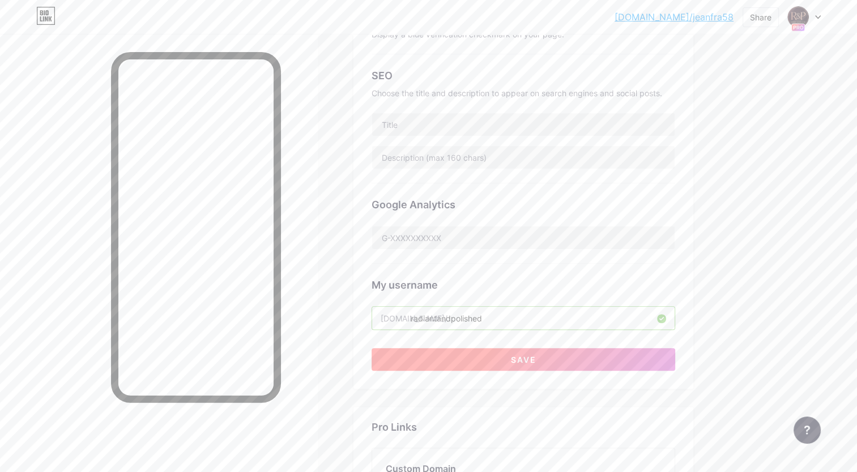
click at [586, 362] on button "Save" at bounding box center [524, 359] width 304 height 23
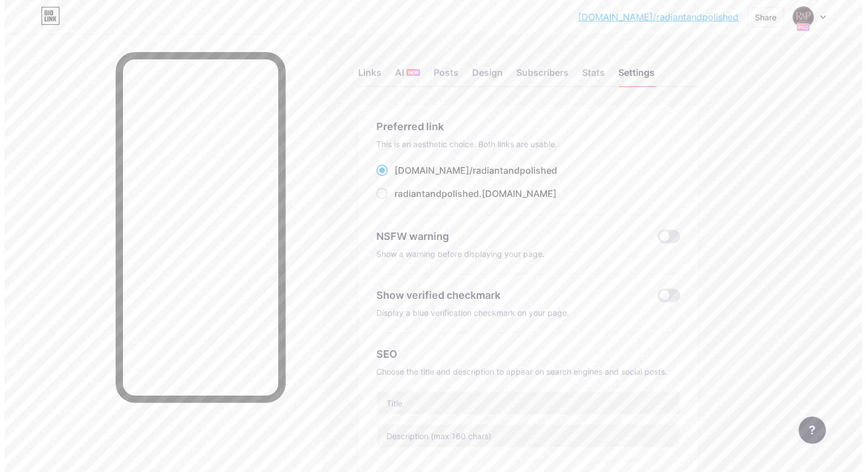
scroll to position [0, 0]
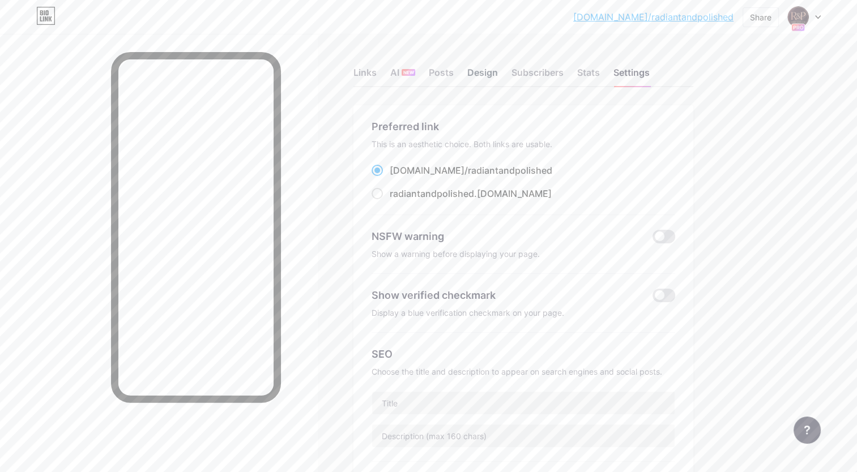
click at [470, 70] on div "Design" at bounding box center [482, 76] width 31 height 20
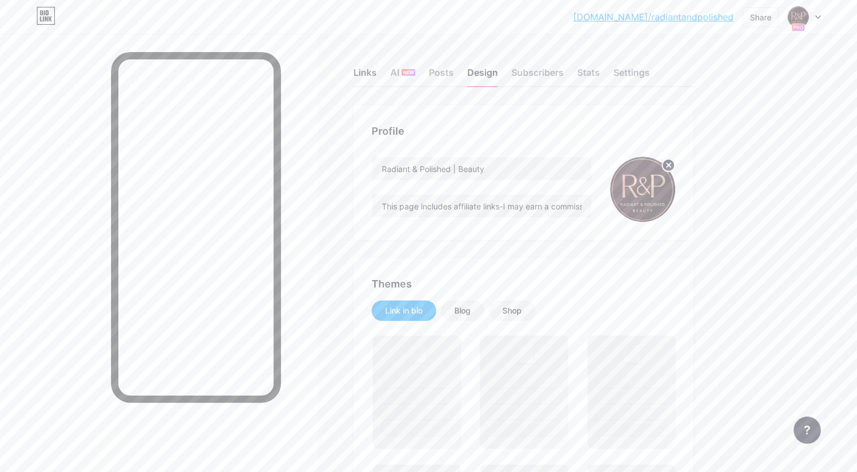
click at [371, 71] on div "Links" at bounding box center [364, 76] width 23 height 20
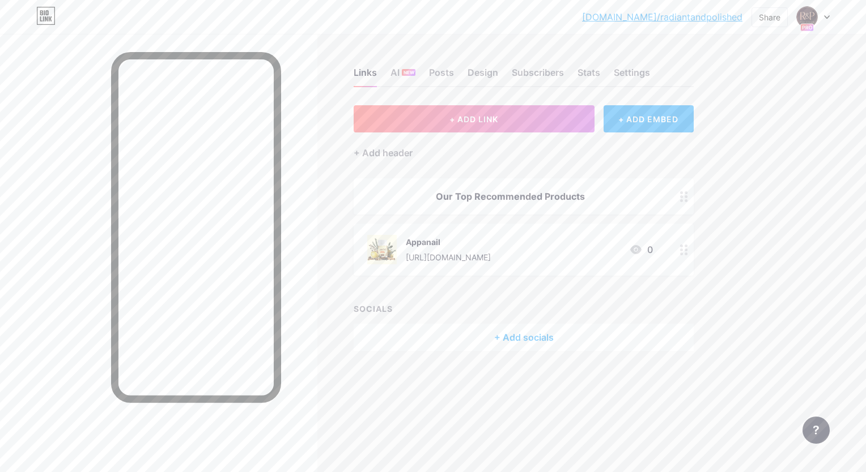
click at [468, 265] on div "Appanail [URL][DOMAIN_NAME] 0" at bounding box center [523, 250] width 340 height 52
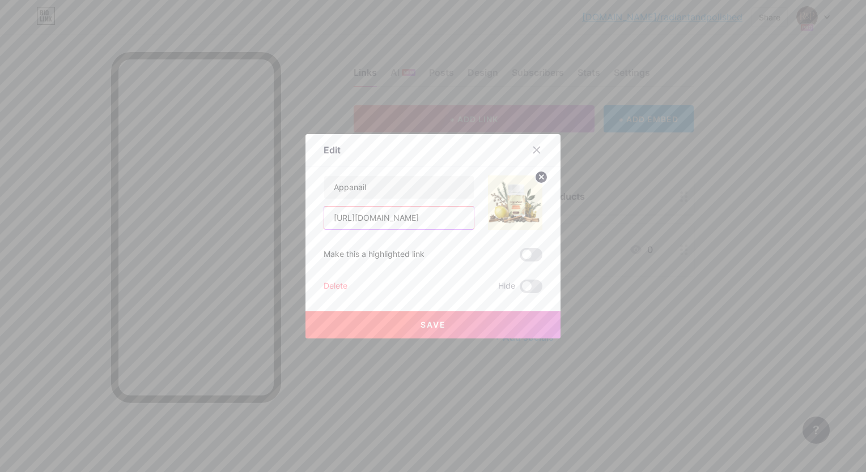
click at [436, 222] on input "[URL][DOMAIN_NAME]" at bounding box center [399, 218] width 150 height 23
click at [433, 222] on input "[URL][DOMAIN_NAME]" at bounding box center [399, 218] width 150 height 23
click at [433, 218] on input "[URL][DOMAIN_NAME]" at bounding box center [399, 218] width 150 height 23
click at [454, 271] on div "Appanail [URL][DOMAIN_NAME] Make this a highlighted link Delete Hide Save" at bounding box center [432, 235] width 219 height 118
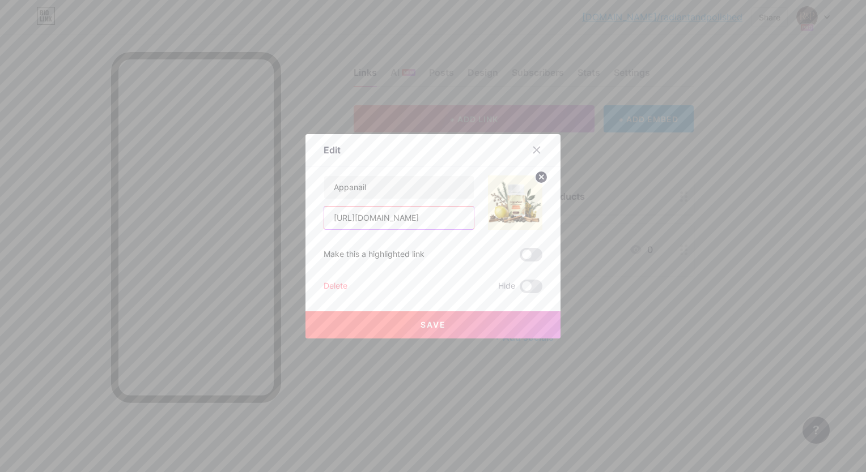
drag, startPoint x: 326, startPoint y: 219, endPoint x: 610, endPoint y: 187, distance: 285.6
click at [610, 187] on div "Edit Content YouTube Play YouTube video without leaving your page. ADD Vimeo Pl…" at bounding box center [433, 236] width 866 height 472
click at [538, 152] on icon at bounding box center [537, 150] width 6 height 6
